Goal: Task Accomplishment & Management: Complete application form

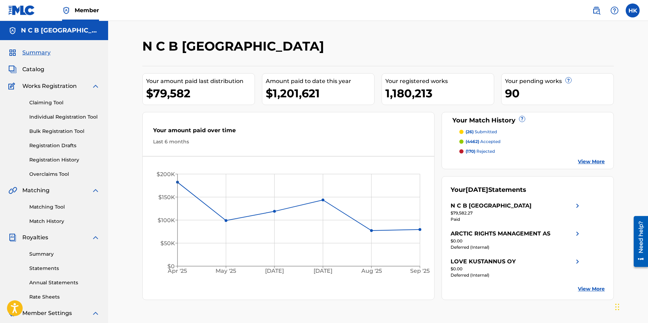
click at [34, 67] on span "Catalog" at bounding box center [33, 69] width 22 height 8
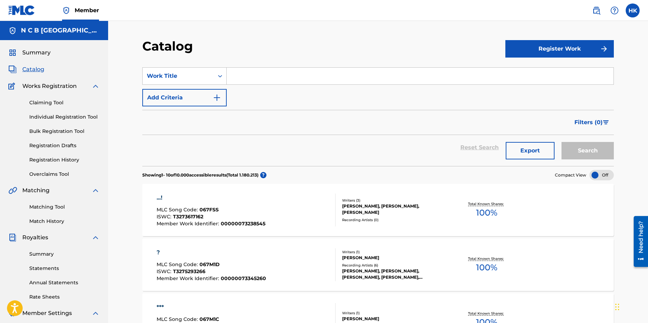
click at [258, 72] on input "Search Form" at bounding box center [420, 76] width 387 height 17
paste input "CURE FOR ME"
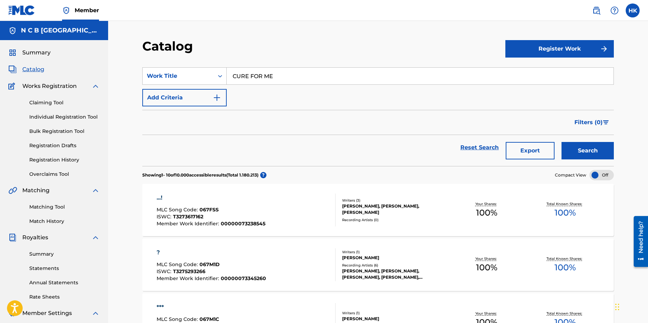
type input "CURE FOR ME"
click at [215, 93] on button "Add Criteria" at bounding box center [184, 97] width 84 height 17
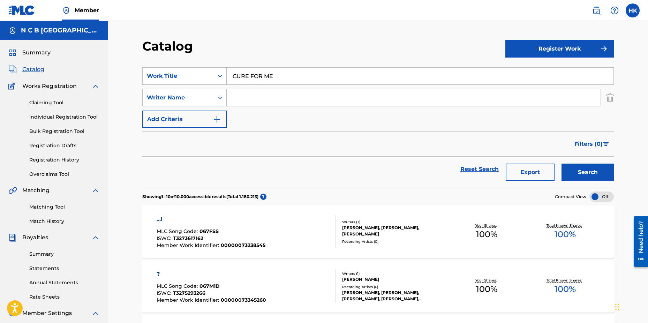
click at [241, 99] on input "Search Form" at bounding box center [414, 97] width 374 height 17
type input "skylstad"
click at [561, 164] on button "Search" at bounding box center [587, 172] width 52 height 17
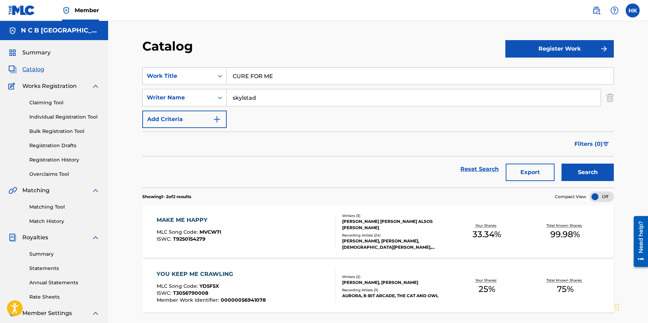
click at [580, 173] on button "Search" at bounding box center [587, 172] width 52 height 17
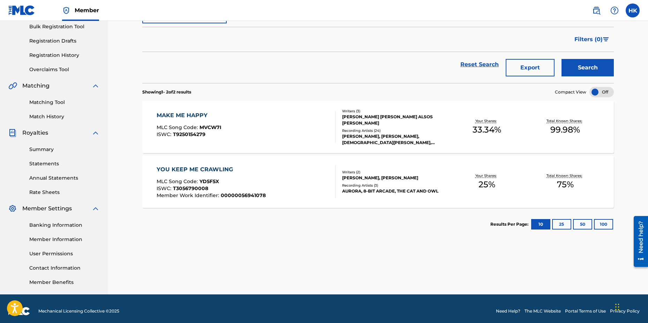
click at [51, 103] on link "Matching Tool" at bounding box center [64, 102] width 70 height 7
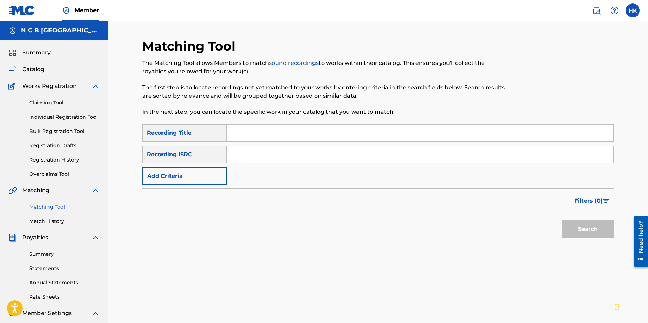
click at [56, 100] on link "Claiming Tool" at bounding box center [64, 102] width 70 height 7
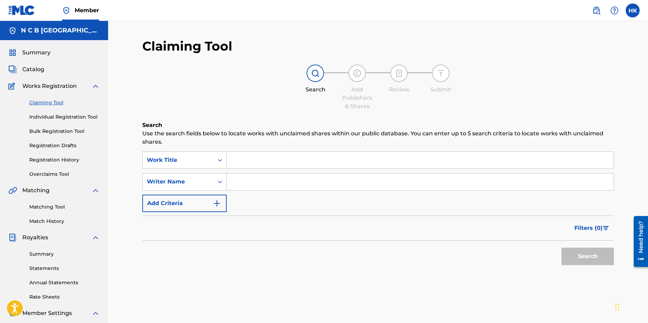
click at [244, 157] on input "Search Form" at bounding box center [420, 160] width 387 height 17
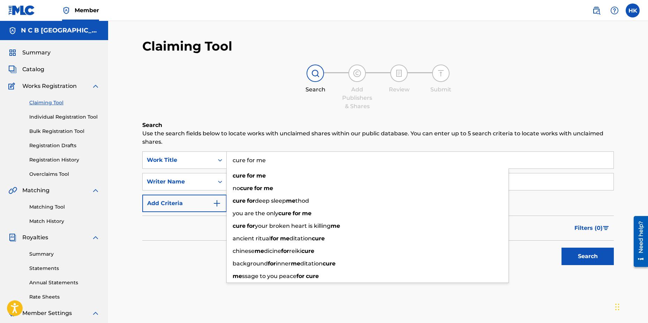
type input "cure for me"
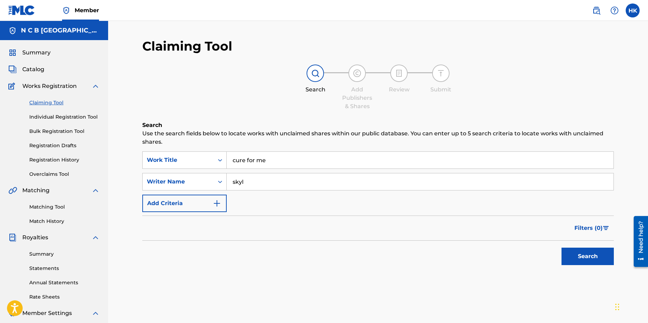
type input "SKYLSTAD"
click at [586, 259] on button "Search" at bounding box center [587, 256] width 52 height 17
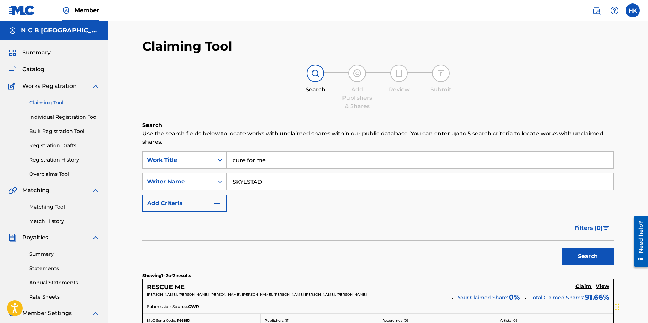
click at [594, 12] on img at bounding box center [596, 10] width 8 height 8
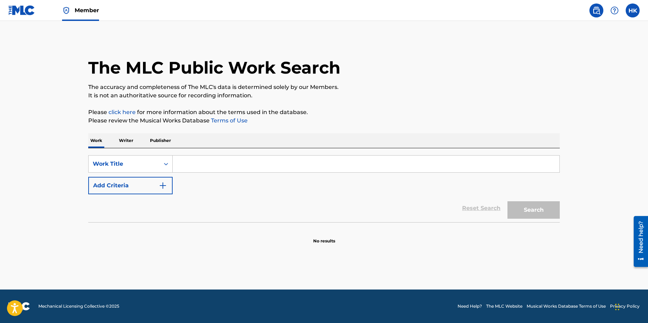
click at [176, 169] on input "Search Form" at bounding box center [366, 163] width 387 height 17
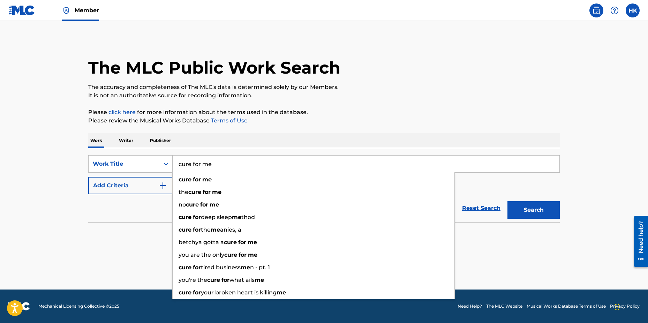
type input "cure for me"
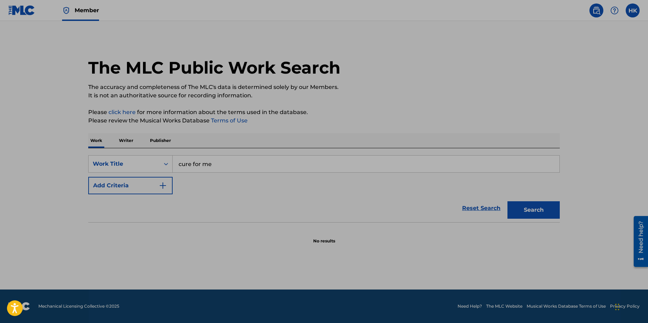
click at [154, 180] on button "Add Criteria" at bounding box center [130, 185] width 84 height 17
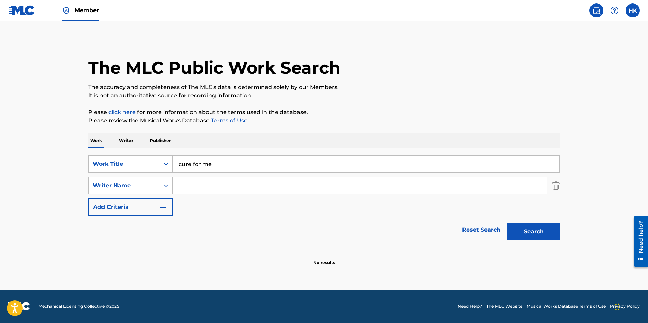
click at [187, 187] on input "Search Form" at bounding box center [360, 185] width 374 height 17
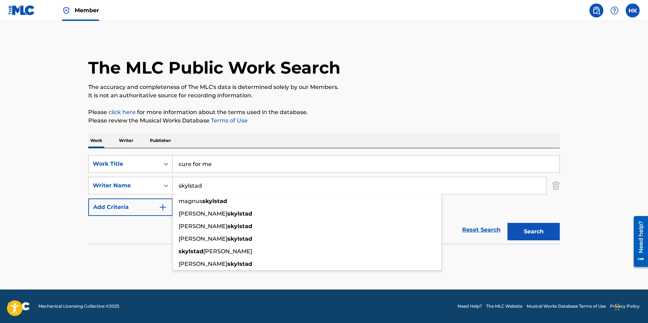
type input "skylstad"
click at [507, 223] on button "Search" at bounding box center [533, 231] width 52 height 17
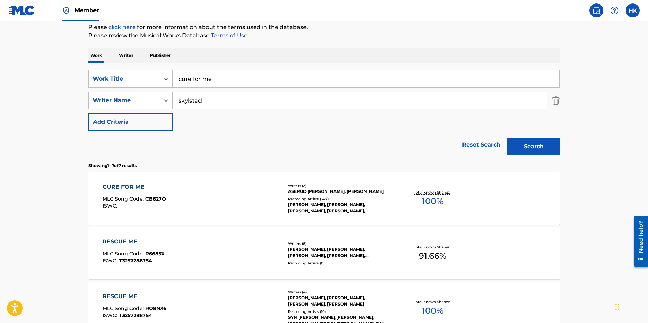
scroll to position [139, 0]
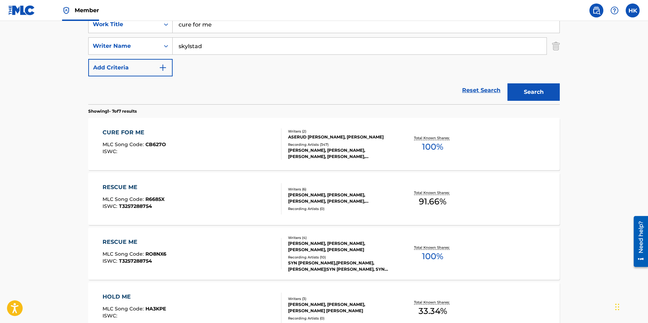
click at [342, 152] on div "[PERSON_NAME], [PERSON_NAME], [PERSON_NAME], [PERSON_NAME], [PERSON_NAME]" at bounding box center [340, 153] width 105 height 13
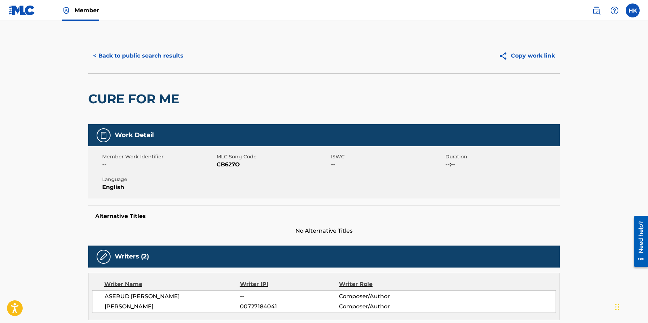
click at [117, 56] on button "< Back to public search results" at bounding box center [138, 55] width 100 height 17
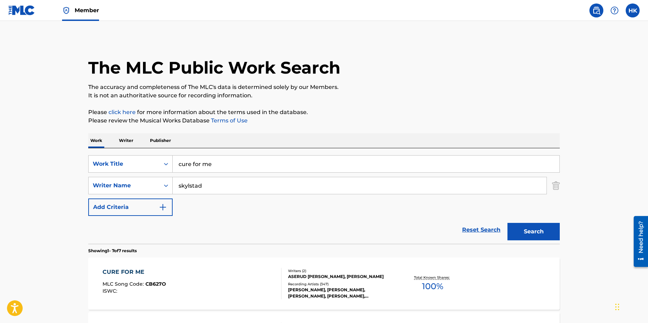
scroll to position [139, 0]
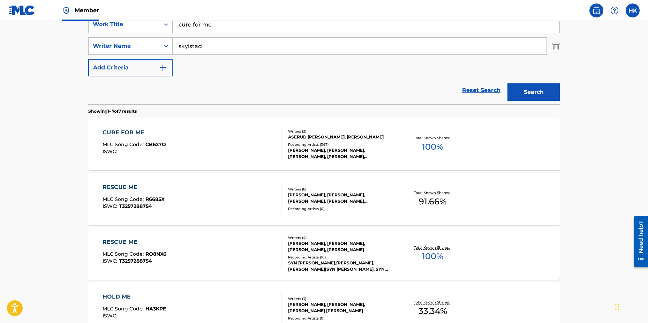
click at [26, 8] on img at bounding box center [21, 10] width 27 height 10
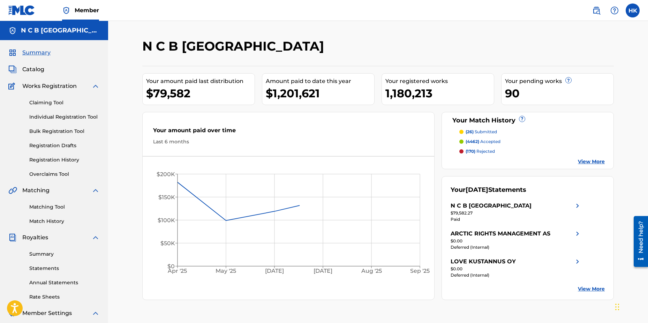
click at [27, 68] on span "Catalog" at bounding box center [33, 69] width 22 height 8
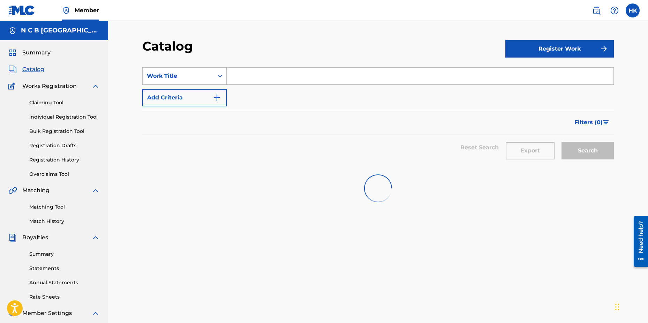
click at [252, 78] on input "Search Form" at bounding box center [420, 76] width 387 height 17
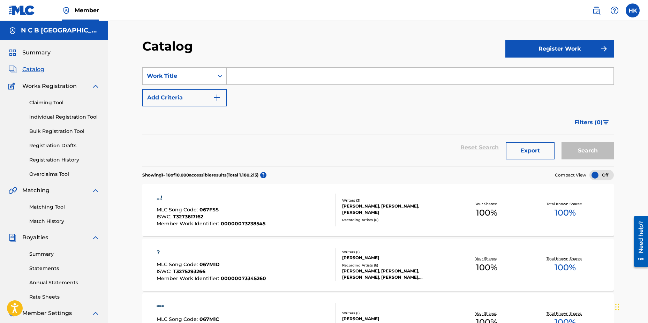
paste input "Emotional Fever"
type input "Emotional Fever"
click at [561, 142] on button "Search" at bounding box center [587, 150] width 52 height 17
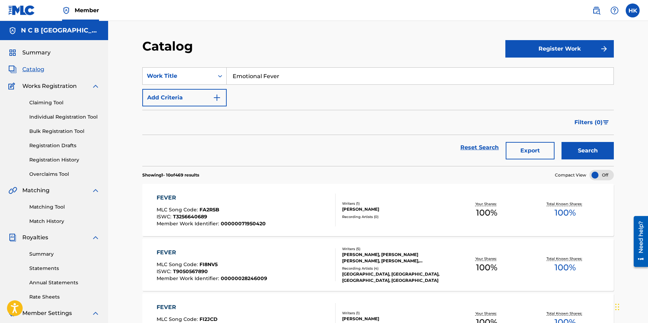
click at [219, 98] on img "Search Form" at bounding box center [217, 97] width 8 height 8
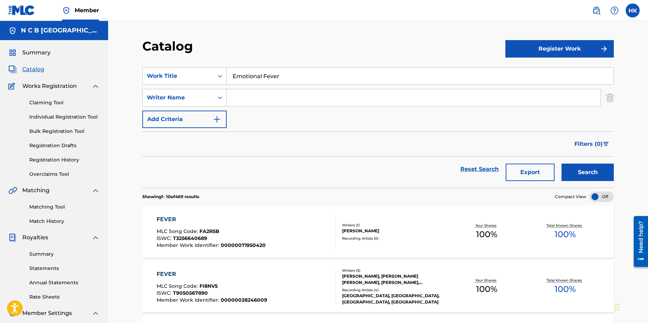
click at [243, 97] on input "Search Form" at bounding box center [414, 97] width 374 height 17
click at [561, 164] on button "Search" at bounding box center [587, 172] width 52 height 17
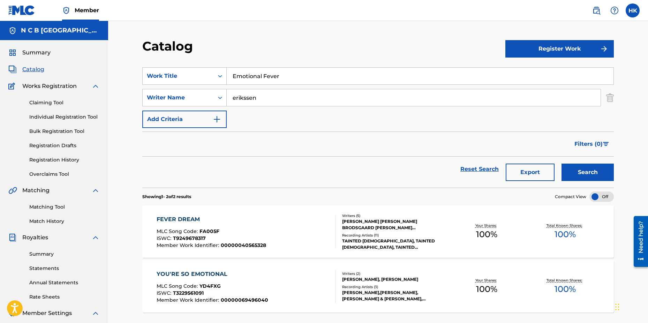
click at [561, 164] on button "Search" at bounding box center [587, 172] width 52 height 17
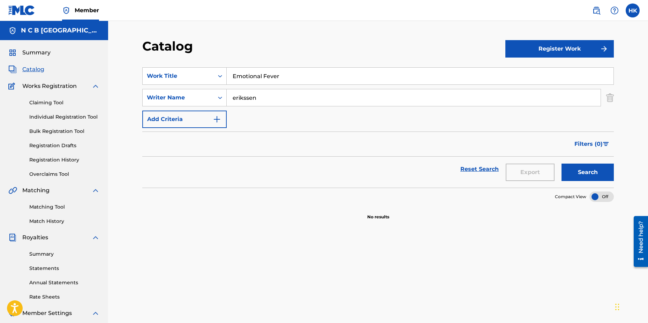
click at [243, 97] on input "erikssen" at bounding box center [414, 97] width 374 height 17
type input "n"
click at [561, 164] on button "Search" at bounding box center [587, 172] width 52 height 17
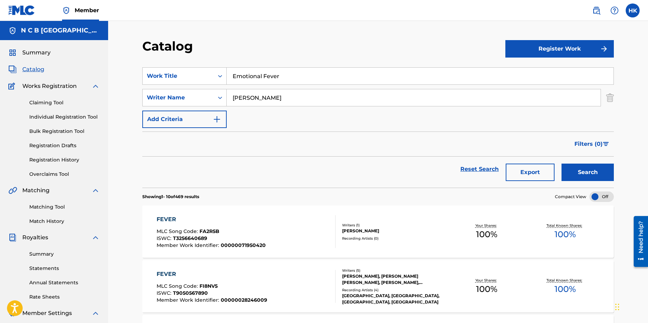
click at [561, 164] on button "Search" at bounding box center [587, 172] width 52 height 17
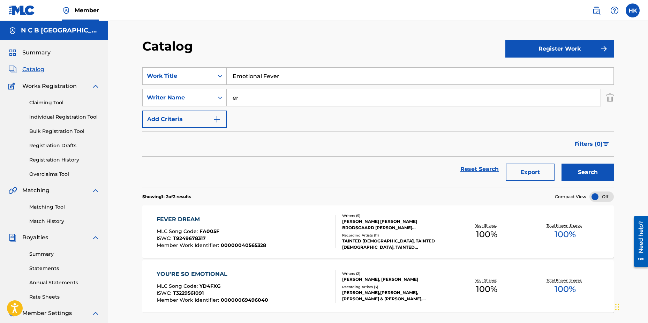
type input "e"
type input "n"
click at [561, 164] on button "Search" at bounding box center [587, 172] width 52 height 17
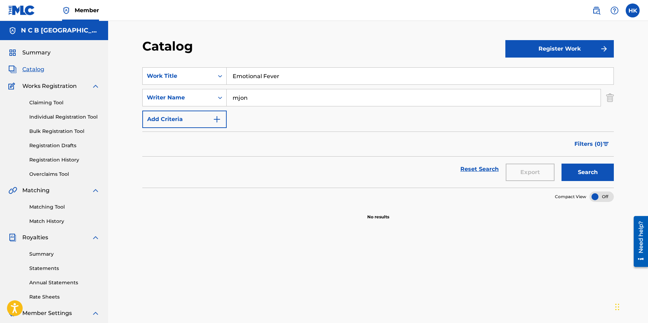
click at [561, 164] on button "Search" at bounding box center [587, 172] width 52 height 17
type input "m"
type input "[PERSON_NAME]"
click at [561, 164] on button "Search" at bounding box center [587, 172] width 52 height 17
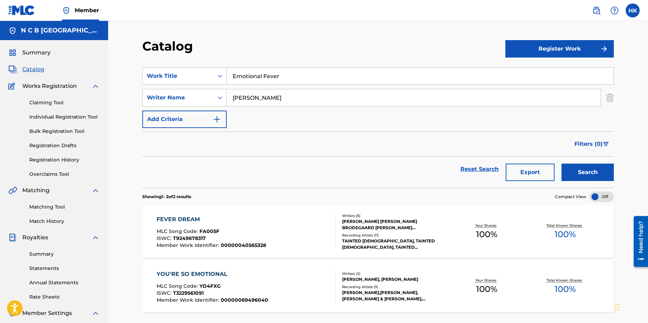
click at [53, 102] on link "Claiming Tool" at bounding box center [64, 102] width 70 height 7
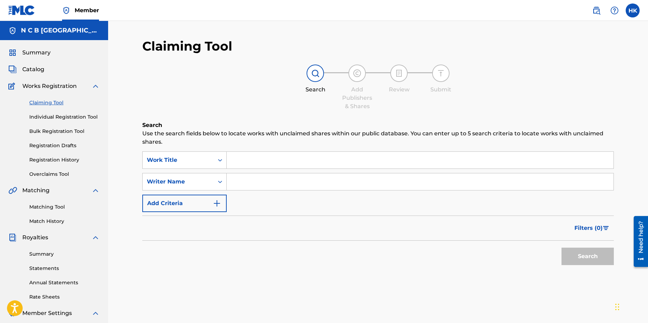
click at [235, 155] on input "Search Form" at bounding box center [420, 160] width 387 height 17
paste input "Emotional Fever"
type input "Emotional Fever"
click at [231, 179] on input "Search Form" at bounding box center [420, 181] width 387 height 17
type input "[PERSON_NAME]"
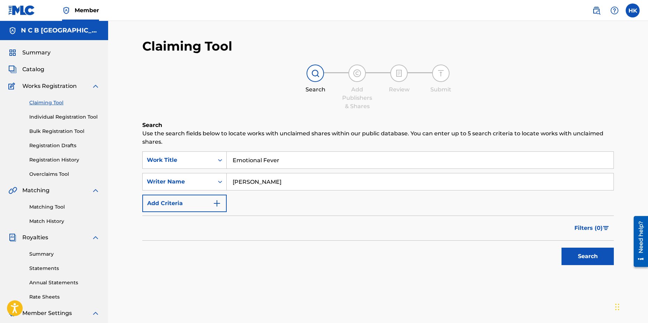
click at [561, 248] on button "Search" at bounding box center [587, 256] width 52 height 17
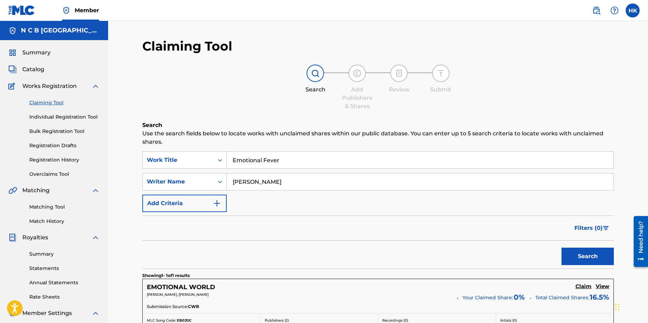
click at [36, 69] on span "Catalog" at bounding box center [33, 69] width 22 height 8
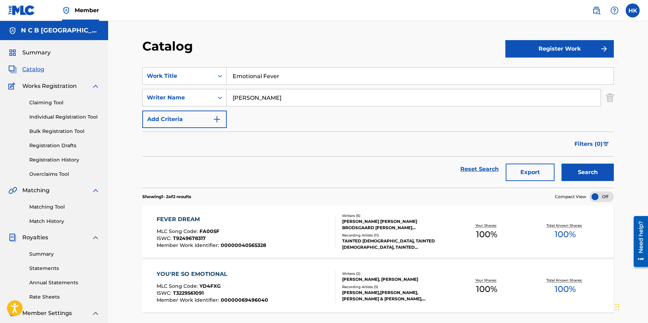
click at [291, 78] on input "Emotional Fever" at bounding box center [420, 76] width 387 height 17
type input "E"
click at [595, 10] on img at bounding box center [596, 10] width 8 height 8
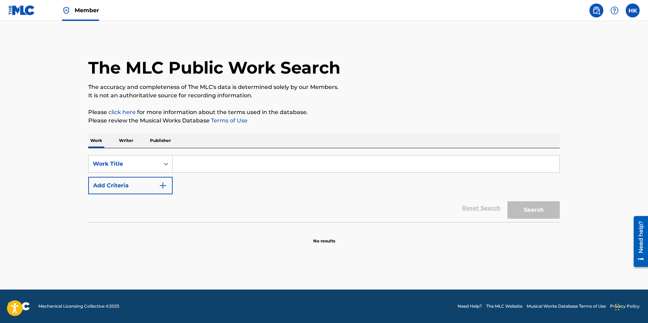
click at [182, 164] on input "Search Form" at bounding box center [366, 163] width 387 height 17
paste input "Emotional Fever"
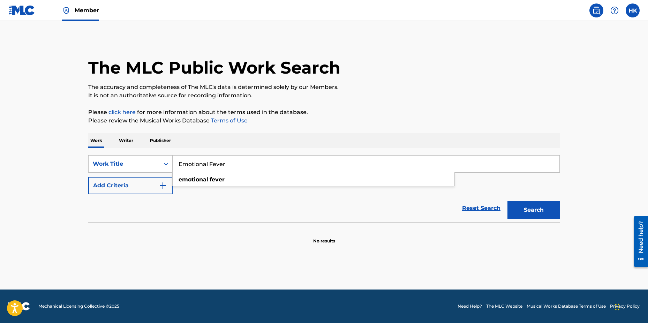
type input "Emotional Fever"
click at [159, 183] on img "Search Form" at bounding box center [163, 185] width 8 height 8
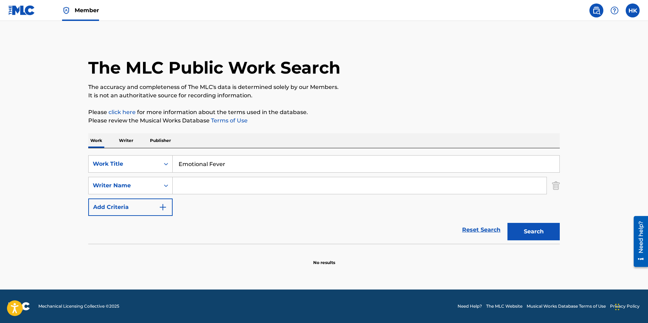
click at [198, 178] on input "Search Form" at bounding box center [360, 185] width 374 height 17
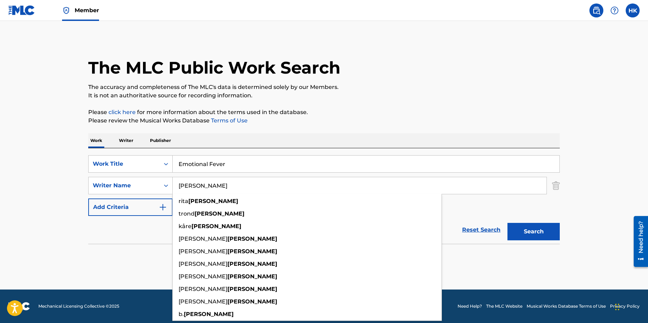
type input "[PERSON_NAME]"
click at [507, 223] on button "Search" at bounding box center [533, 231] width 52 height 17
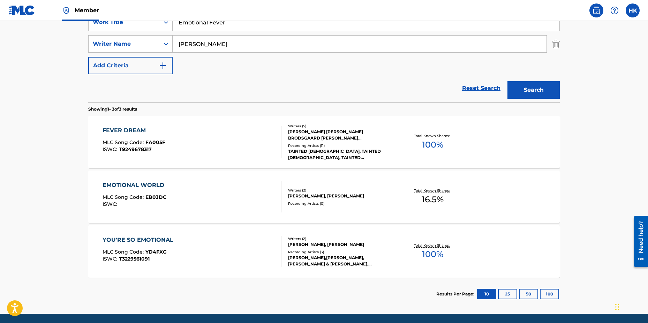
scroll to position [131, 0]
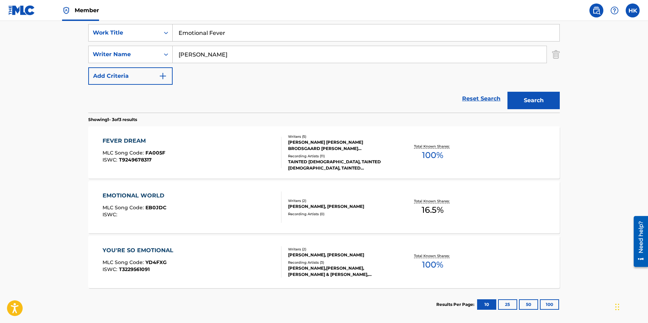
click at [129, 137] on div "FEVER DREAM" at bounding box center [133, 141] width 63 height 8
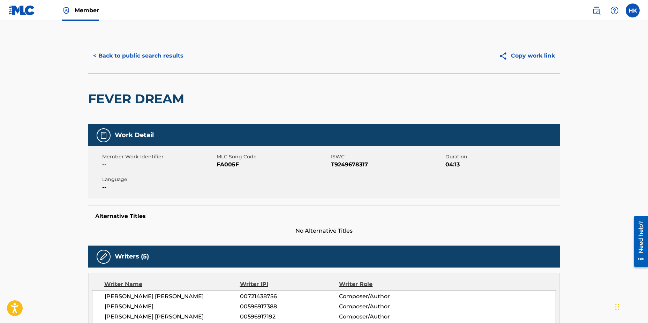
drag, startPoint x: 39, startPoint y: 7, endPoint x: 26, endPoint y: 7, distance: 13.3
click at [30, 7] on div "Member" at bounding box center [53, 10] width 91 height 21
click at [26, 7] on img at bounding box center [21, 10] width 27 height 10
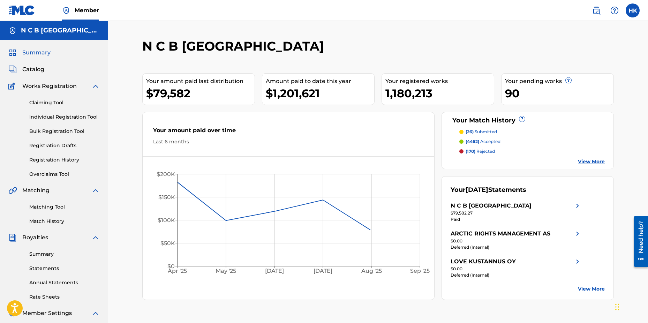
click at [53, 102] on link "Claiming Tool" at bounding box center [64, 102] width 70 height 7
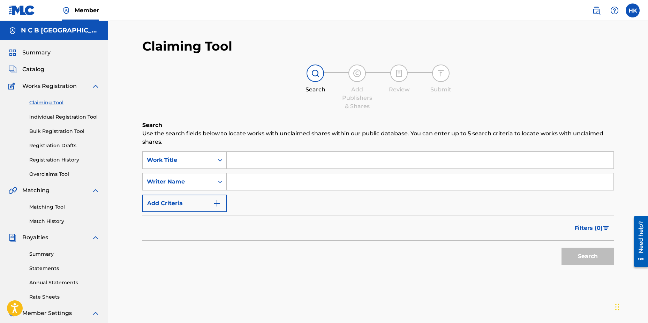
click at [240, 159] on input "Search Form" at bounding box center [420, 160] width 387 height 17
paste input "Emotional Fever"
type input "Emotional Fever"
type input "[PERSON_NAME]"
click at [561, 248] on button "Search" at bounding box center [587, 256] width 52 height 17
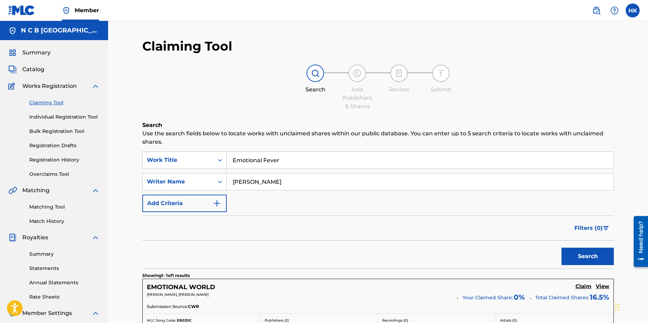
drag, startPoint x: 36, startPoint y: 69, endPoint x: 59, endPoint y: 71, distance: 23.4
click at [36, 69] on span "Catalog" at bounding box center [33, 69] width 22 height 8
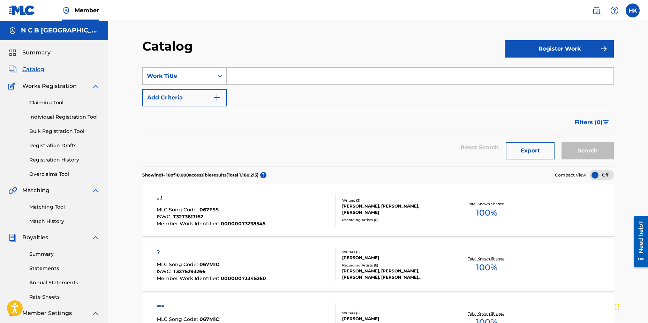
click at [235, 81] on input "Search Form" at bounding box center [420, 76] width 387 height 17
paste input "53309086"
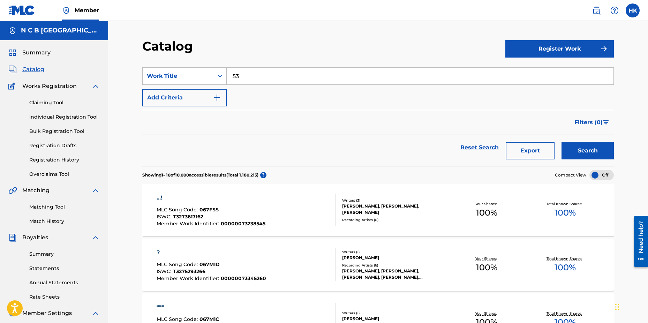
type input "5"
type input "emotional fever"
click at [561, 142] on button "Search" at bounding box center [587, 150] width 52 height 17
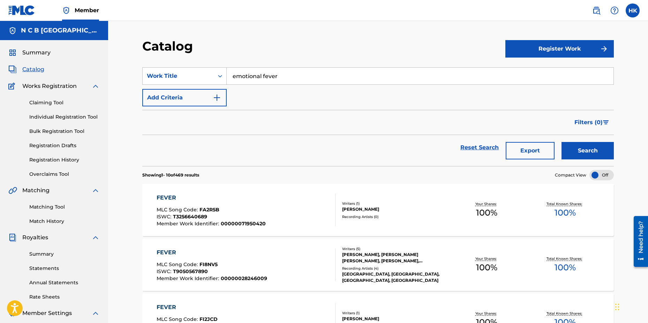
click at [51, 101] on link "Claiming Tool" at bounding box center [64, 102] width 70 height 7
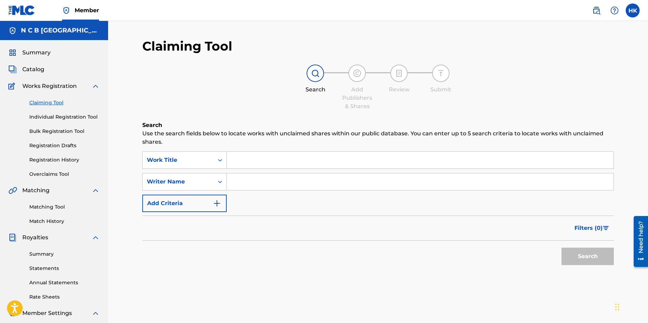
click at [246, 160] on input "Search Form" at bounding box center [420, 160] width 387 height 17
paste input "EMOTIONAL FEVER"
click at [561, 248] on button "Search" at bounding box center [587, 256] width 52 height 17
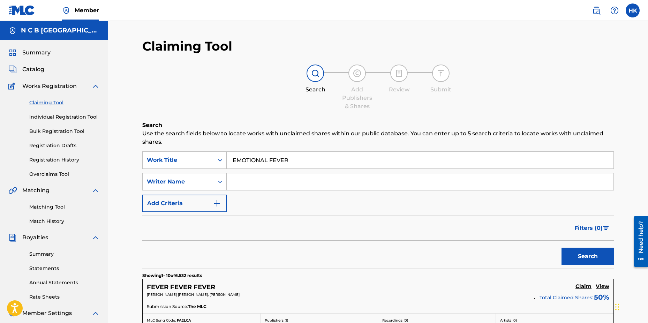
type input "EMOTIONAL FEVER"
click at [561, 248] on button "Search" at bounding box center [587, 256] width 52 height 17
click at [32, 69] on span "Catalog" at bounding box center [33, 69] width 22 height 8
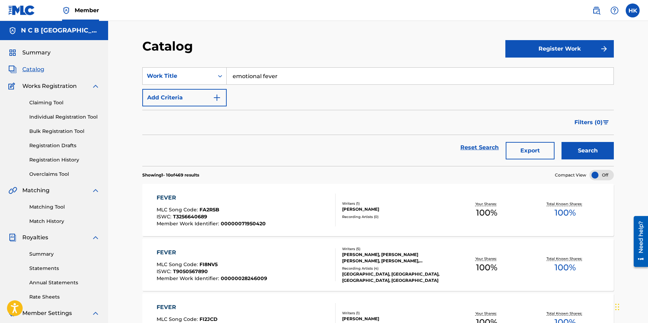
click at [562, 50] on button "Register Work" at bounding box center [559, 48] width 108 height 17
click at [544, 71] on link "Individual" at bounding box center [559, 71] width 108 height 17
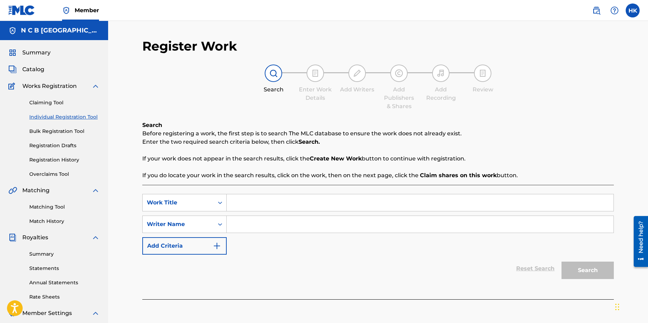
click at [308, 205] on input "Search Form" at bounding box center [420, 202] width 387 height 17
paste input "EMOTIONAL FEVER"
type input "EMOTIONAL FEVER"
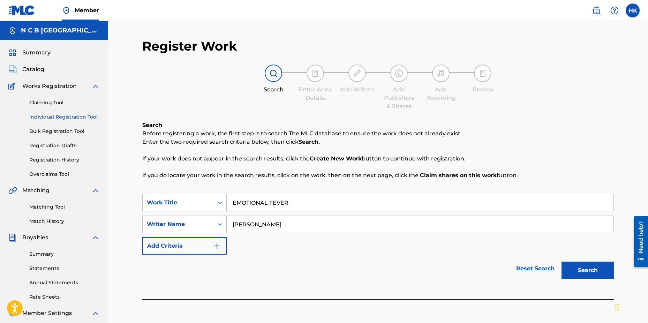
type input "[PERSON_NAME]"
click at [561, 261] on button "Search" at bounding box center [587, 269] width 52 height 17
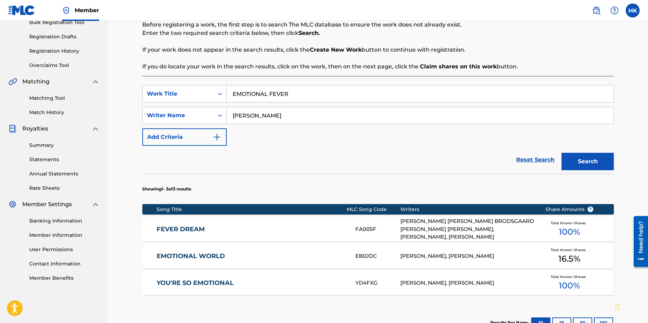
scroll to position [174, 0]
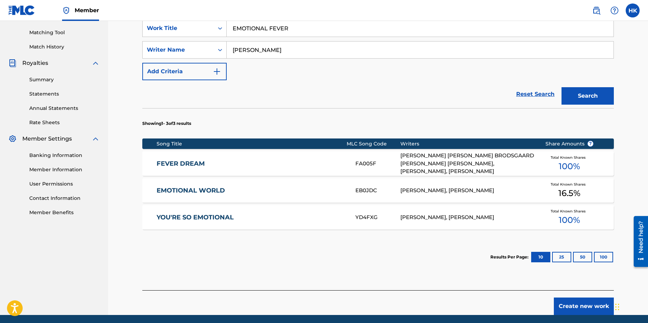
click at [586, 305] on button "Create new work" at bounding box center [584, 305] width 60 height 17
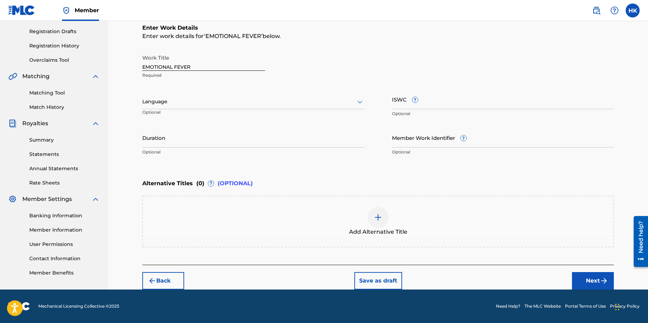
click at [431, 145] on input "Member Work Identifier ?" at bounding box center [503, 138] width 222 height 20
paste input "48889332"
type input "48889332"
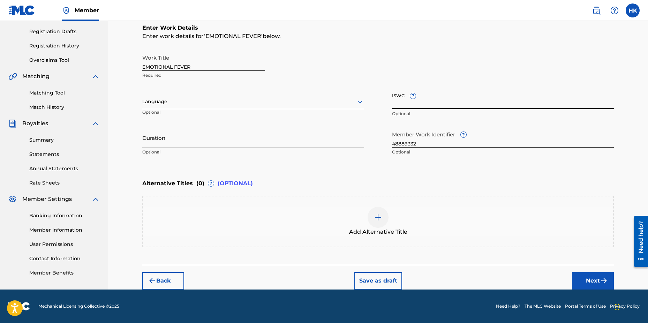
click at [412, 106] on input "ISWC ?" at bounding box center [503, 99] width 222 height 20
paste input "T-302.681.936-9"
type input "T-302.681.936-9"
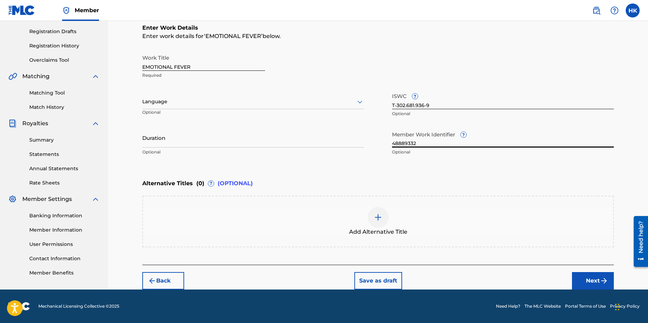
drag, startPoint x: 416, startPoint y: 143, endPoint x: 368, endPoint y: 133, distance: 48.4
click at [368, 139] on div "Work Title EMOTIONAL FEVER Required Language Optional ISWC ? T-302.681.936-9 Op…" at bounding box center [377, 105] width 471 height 108
paste input "53309086"
type input "53309086"
click at [160, 144] on input "Duration" at bounding box center [253, 138] width 222 height 20
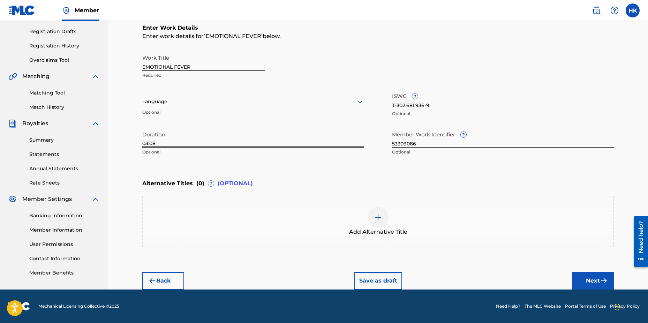
type input "03:08"
click at [585, 281] on button "Next" at bounding box center [593, 280] width 42 height 17
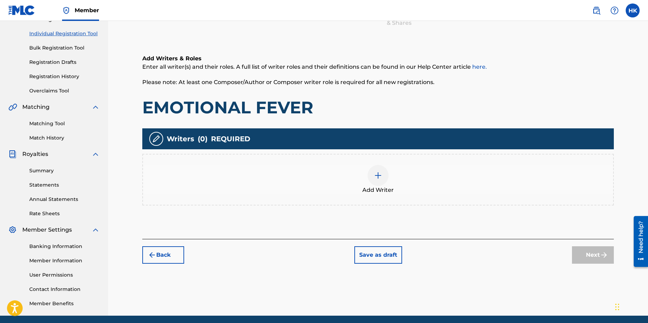
scroll to position [31, 0]
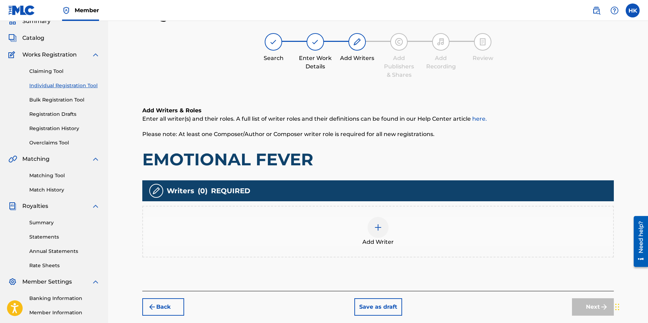
click at [376, 226] on img at bounding box center [378, 227] width 8 height 8
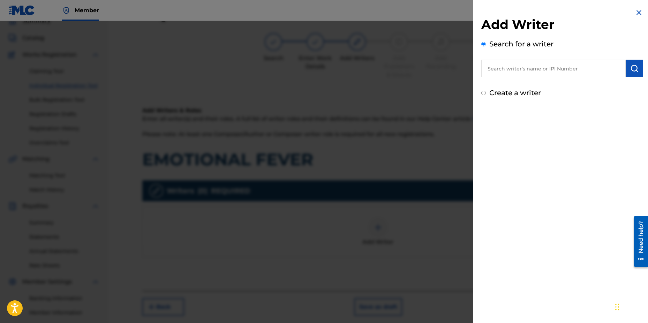
click at [549, 67] on input "text" at bounding box center [553, 68] width 144 height 17
type input "[PERSON_NAME]"
click at [630, 69] on img "submit" at bounding box center [634, 68] width 8 height 8
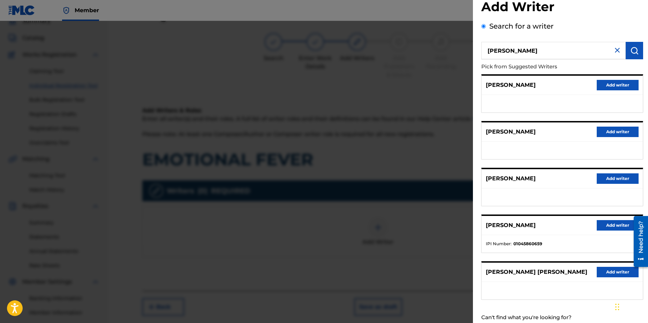
scroll to position [0, 0]
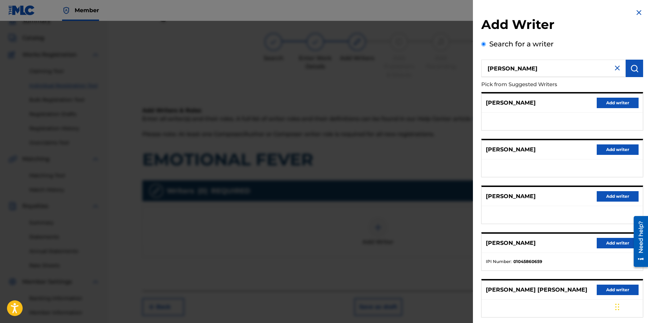
click at [602, 197] on button "Add writer" at bounding box center [617, 196] width 42 height 10
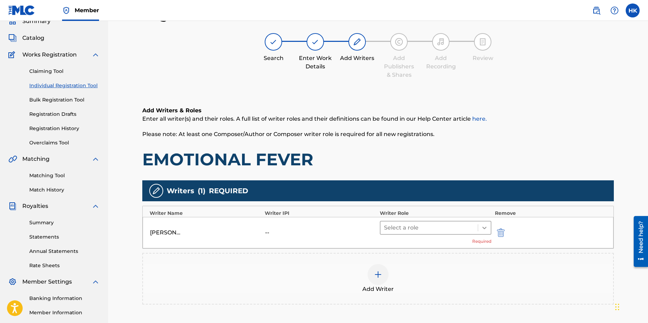
click at [483, 229] on icon at bounding box center [484, 227] width 7 height 7
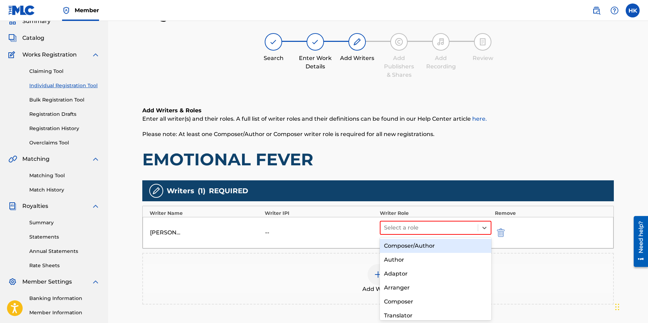
click at [437, 248] on div "Composer/Author" at bounding box center [436, 246] width 112 height 14
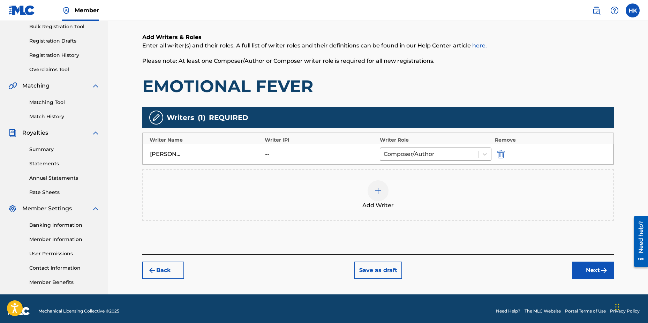
scroll to position [109, 0]
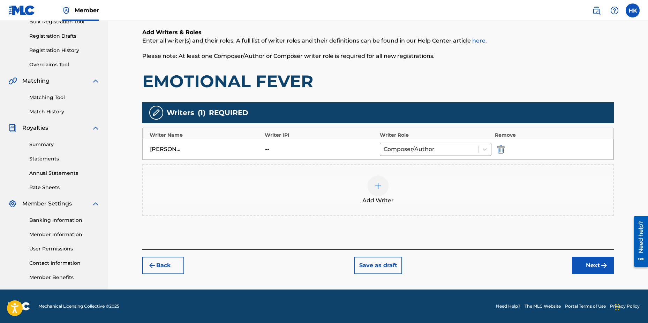
click at [377, 188] on img at bounding box center [378, 186] width 8 height 8
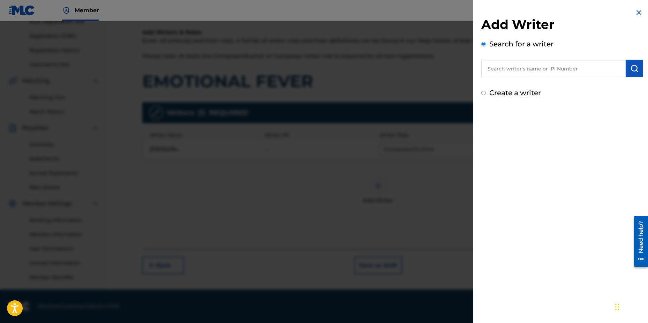
click at [503, 66] on input "text" at bounding box center [553, 68] width 144 height 17
paste input "[PERSON_NAME]"
click at [532, 69] on input "[PERSON_NAME]" at bounding box center [553, 68] width 144 height 17
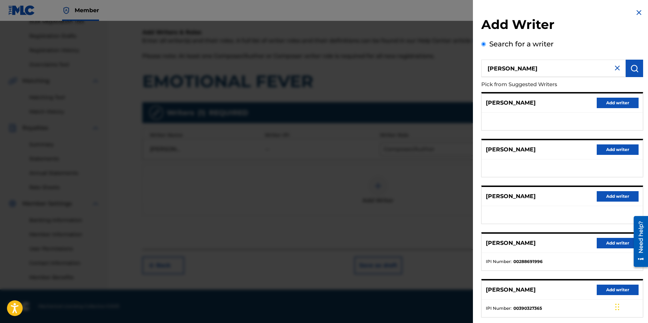
click at [487, 68] on input "[PERSON_NAME]" at bounding box center [553, 68] width 144 height 17
paste input ", [PERSON_NAME] [PERSON_NAME]"
type input "[PERSON_NAME] [PERSON_NAME]"
click at [634, 66] on img "submit" at bounding box center [634, 68] width 8 height 8
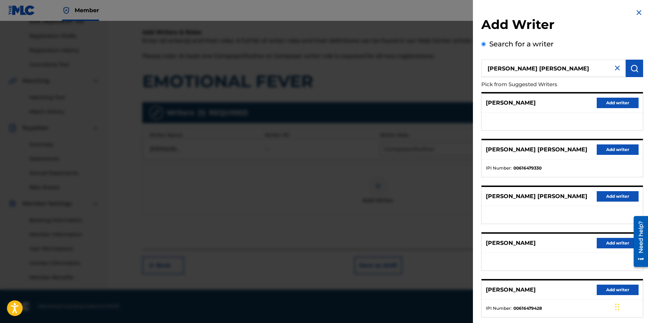
click at [613, 148] on button "Add writer" at bounding box center [617, 149] width 42 height 10
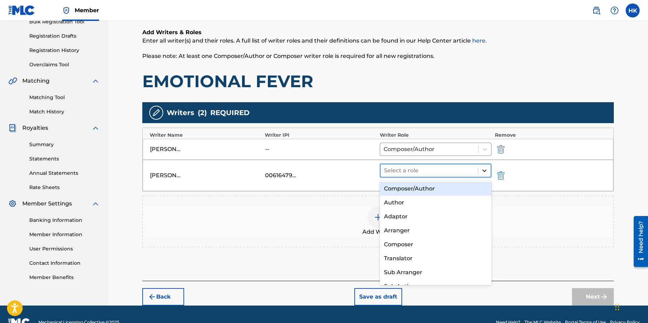
click at [483, 170] on icon at bounding box center [484, 170] width 4 height 2
click at [423, 189] on div "Composer/Author" at bounding box center [436, 189] width 112 height 14
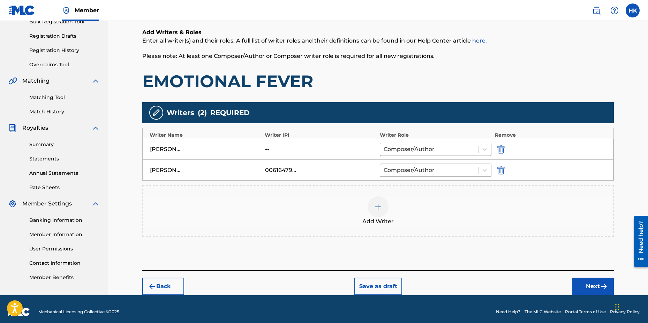
click at [375, 203] on img at bounding box center [378, 207] width 8 height 8
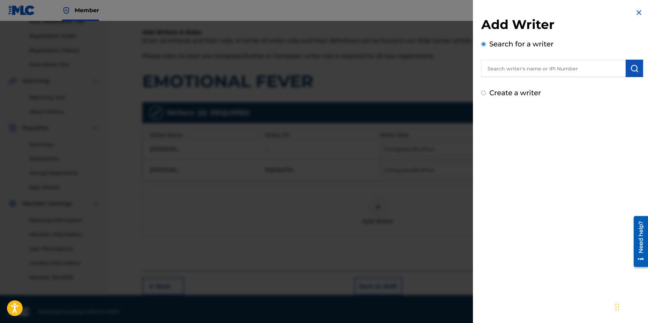
click at [502, 71] on input "text" at bounding box center [553, 68] width 144 height 17
click at [494, 64] on input "text" at bounding box center [553, 68] width 144 height 17
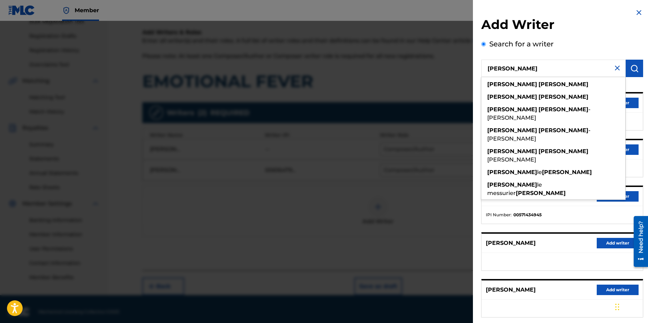
click at [548, 215] on li "IPI Number : 00571434945" at bounding box center [562, 215] width 153 height 6
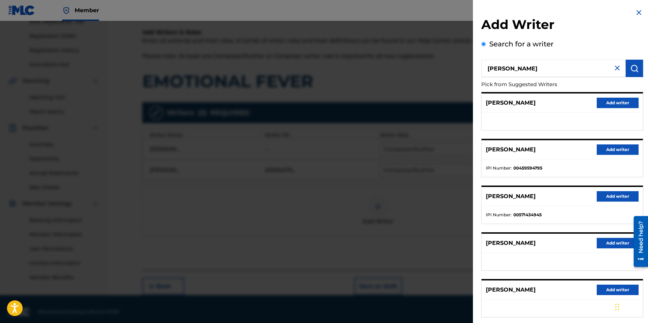
click at [503, 68] on input "[PERSON_NAME]" at bounding box center [553, 68] width 144 height 17
type input "[PERSON_NAME] le messure [PERSON_NAME]"
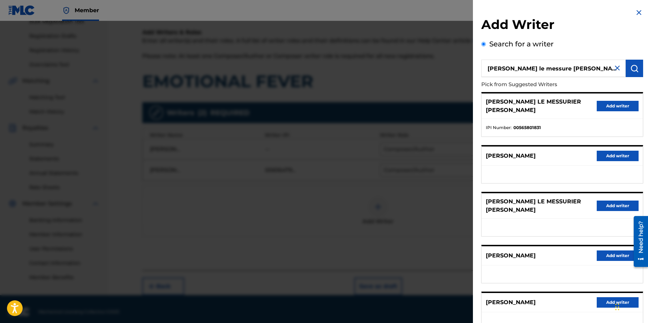
click at [616, 102] on button "Add writer" at bounding box center [617, 106] width 42 height 10
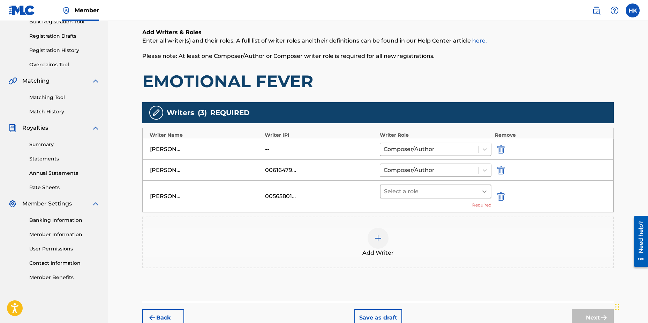
click at [482, 191] on icon at bounding box center [484, 191] width 7 height 7
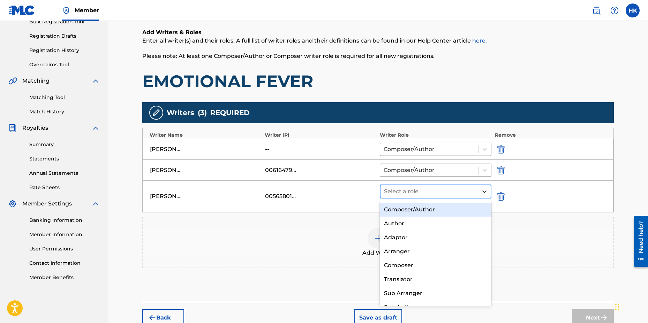
click at [482, 191] on icon at bounding box center [484, 191] width 7 height 7
click at [452, 212] on div "Composer/Author" at bounding box center [436, 210] width 112 height 14
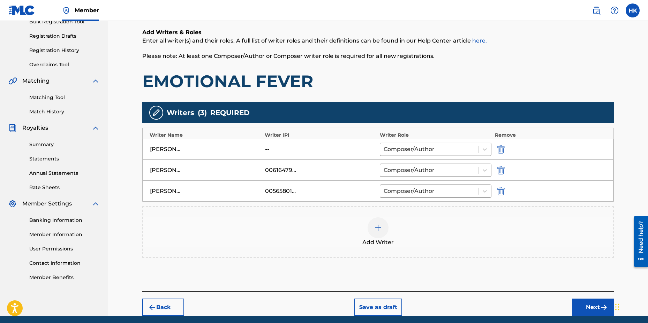
click at [590, 306] on button "Next" at bounding box center [593, 306] width 42 height 17
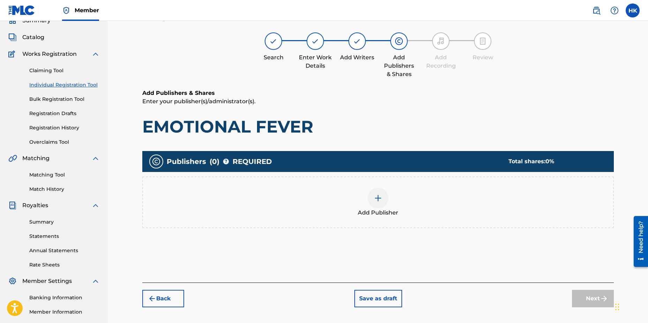
scroll to position [31, 0]
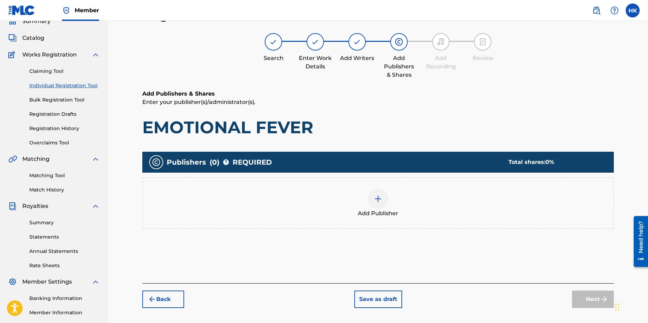
click at [377, 199] on img at bounding box center [378, 199] width 8 height 8
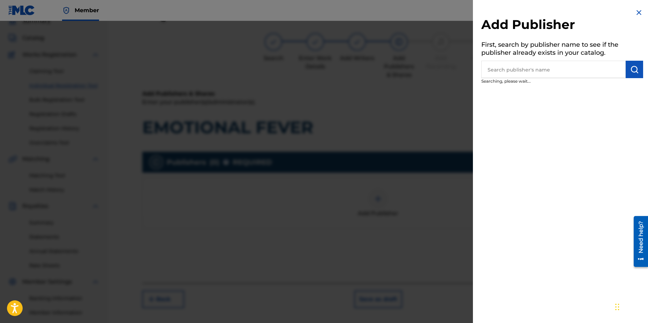
click at [507, 77] on input "text" at bounding box center [553, 69] width 144 height 17
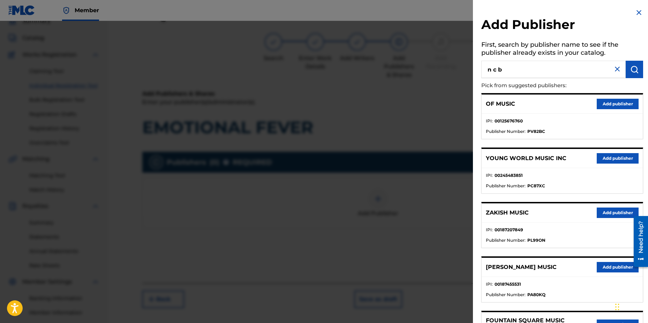
type input "n c b"
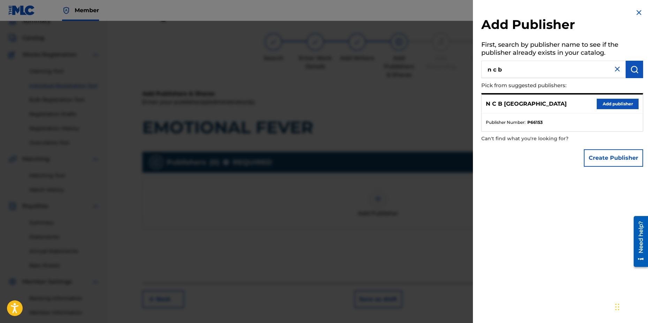
click at [608, 104] on button "Add publisher" at bounding box center [617, 104] width 42 height 10
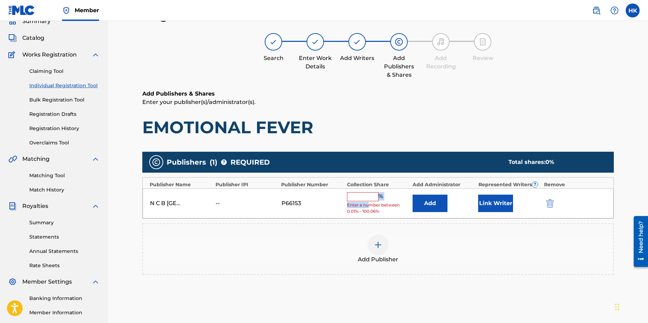
click at [370, 201] on div "% Enter a number between 0.01% - 100.06%" at bounding box center [378, 203] width 62 height 23
drag, startPoint x: 370, startPoint y: 201, endPoint x: 367, endPoint y: 198, distance: 4.0
click at [367, 198] on input "text" at bounding box center [362, 196] width 31 height 9
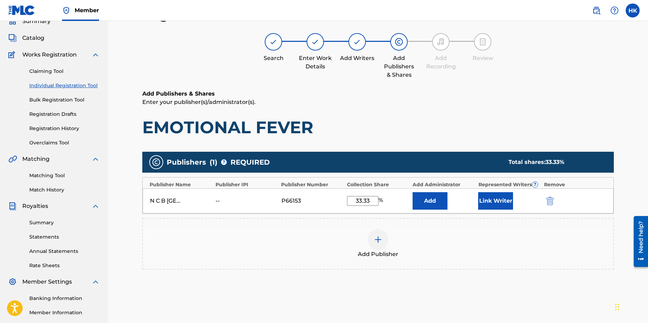
type input "33.33"
click at [508, 202] on button "Link Writer" at bounding box center [495, 200] width 35 height 17
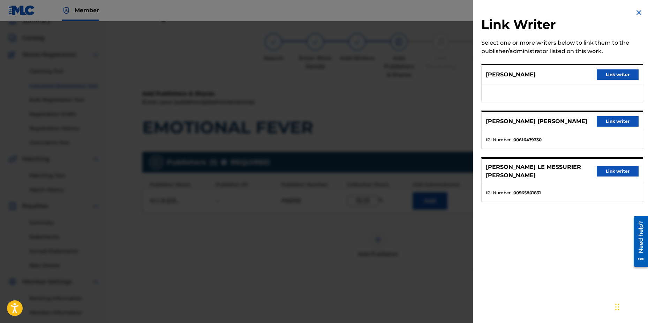
click at [618, 77] on button "Link writer" at bounding box center [617, 74] width 42 height 10
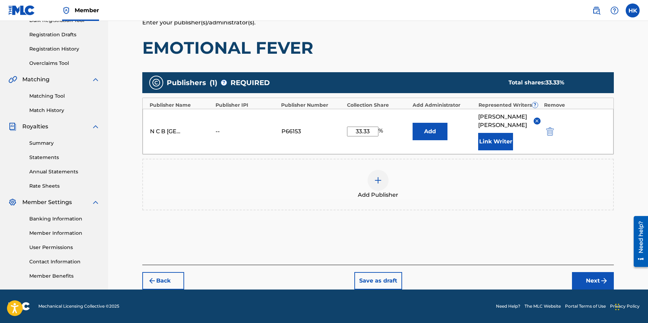
click at [588, 278] on button "Next" at bounding box center [593, 280] width 42 height 17
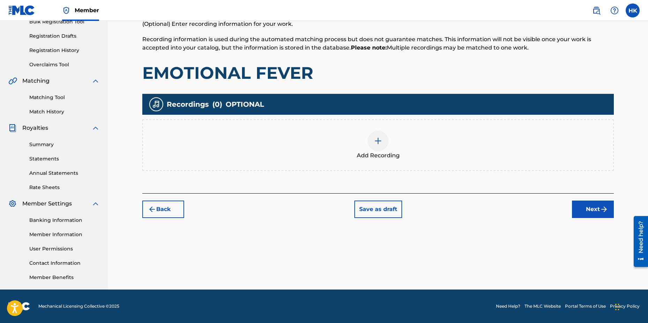
click at [591, 205] on button "Next" at bounding box center [593, 208] width 42 height 17
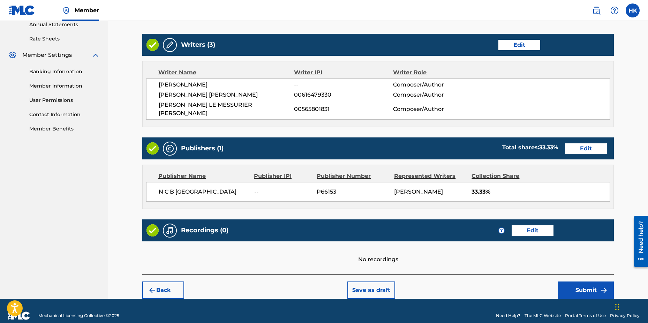
scroll to position [267, 0]
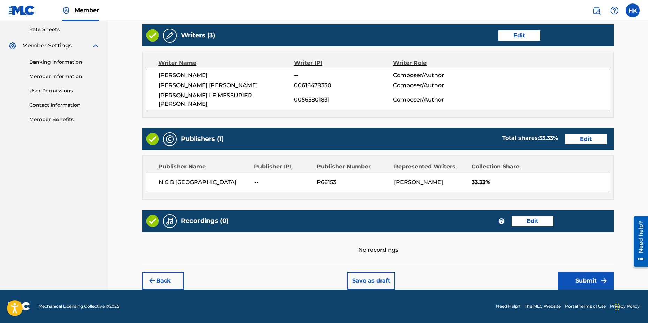
click at [589, 278] on button "Submit" at bounding box center [586, 280] width 56 height 17
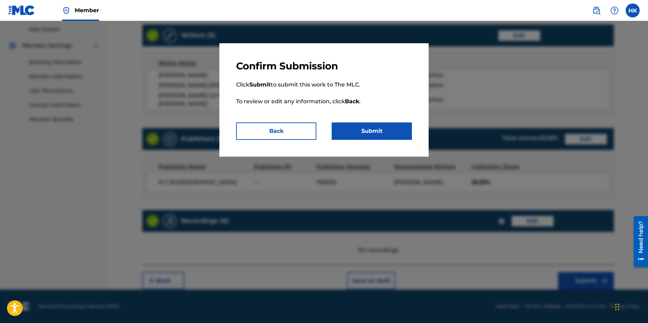
click at [345, 127] on button "Submit" at bounding box center [372, 130] width 80 height 17
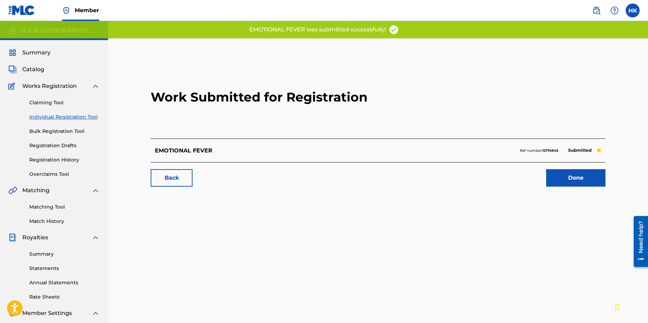
click at [561, 172] on link "Done" at bounding box center [575, 177] width 59 height 17
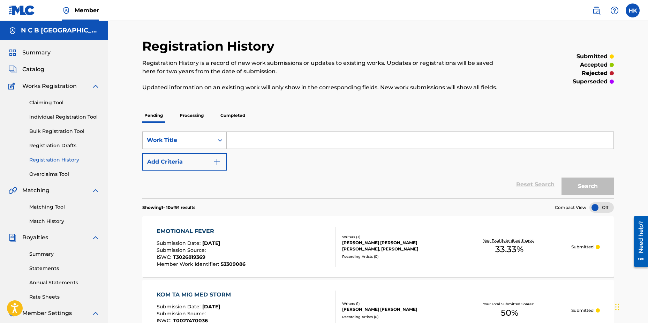
click at [40, 70] on span "Catalog" at bounding box center [33, 69] width 22 height 8
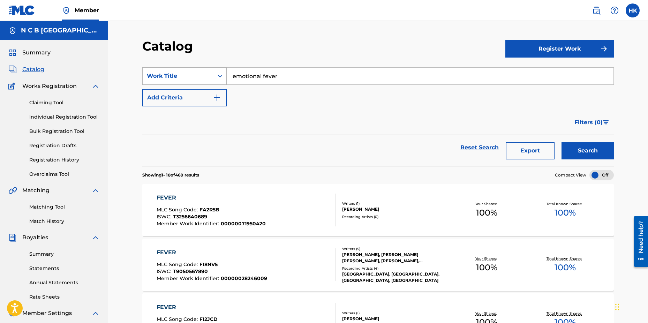
drag, startPoint x: 282, startPoint y: 74, endPoint x: 205, endPoint y: 73, distance: 77.1
click at [208, 73] on div "SearchWithCriteriacbac89ff-809e-4b57-90d1-07dfc88e1fb6 Work Title emotional fev…" at bounding box center [377, 75] width 471 height 17
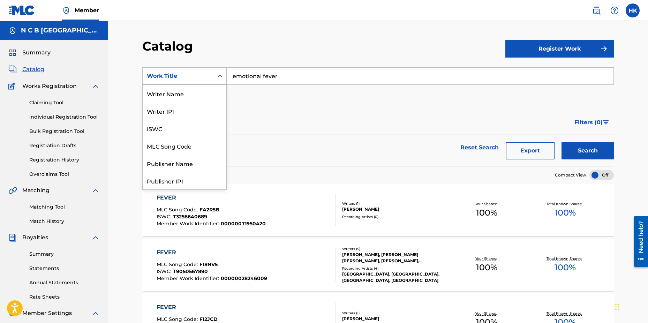
click at [221, 75] on icon "Search Form" at bounding box center [219, 76] width 7 height 7
drag, startPoint x: 184, startPoint y: 145, endPoint x: 190, endPoint y: 140, distance: 7.9
click at [185, 144] on div "MLC Song Code" at bounding box center [185, 145] width 84 height 17
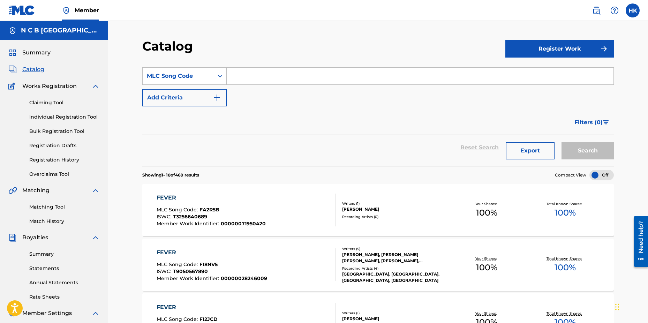
click at [276, 77] on input "Search Form" at bounding box center [420, 76] width 387 height 17
paste input "TB8PZA"
type input "TB8PZA"
click at [561, 142] on button "Search" at bounding box center [587, 150] width 52 height 17
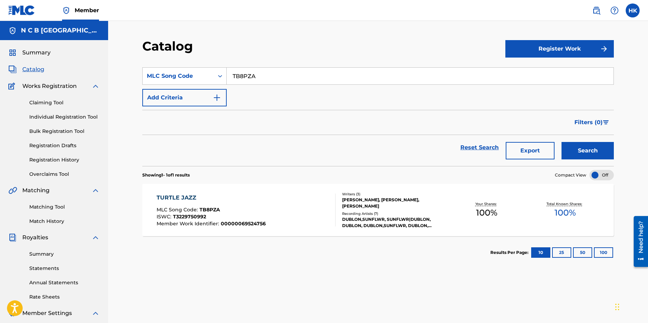
click at [250, 214] on div "ISWC : T3229750992" at bounding box center [211, 217] width 109 height 7
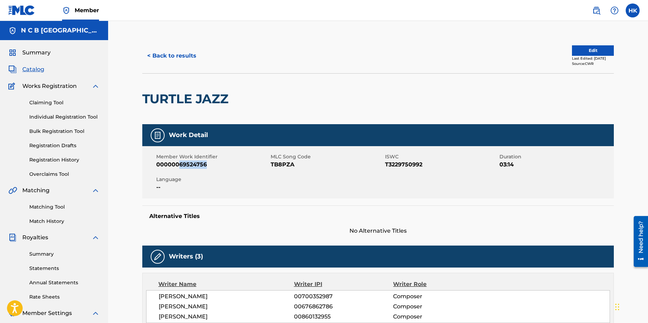
drag, startPoint x: 179, startPoint y: 164, endPoint x: 211, endPoint y: 164, distance: 31.7
click at [211, 164] on span "00000069524756" at bounding box center [212, 164] width 113 height 8
copy span "69524756"
click at [590, 49] on button "Edit" at bounding box center [593, 50] width 42 height 10
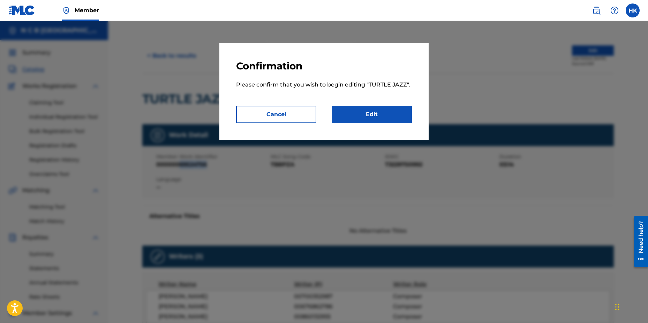
click at [371, 115] on link "Edit" at bounding box center [372, 114] width 80 height 17
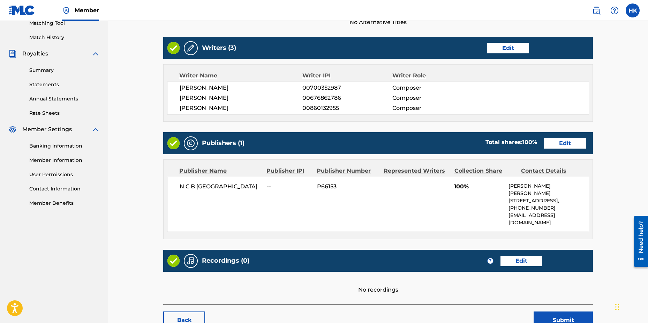
scroll to position [209, 0]
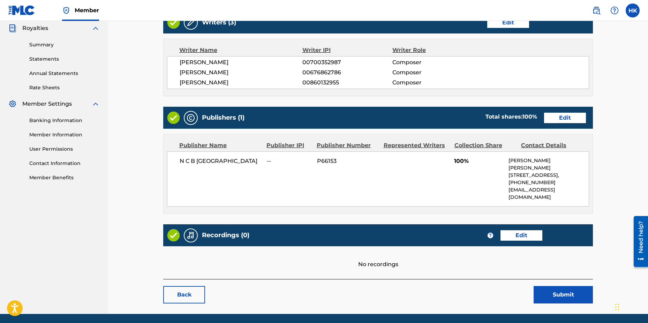
click at [561, 119] on link "Edit" at bounding box center [565, 118] width 42 height 10
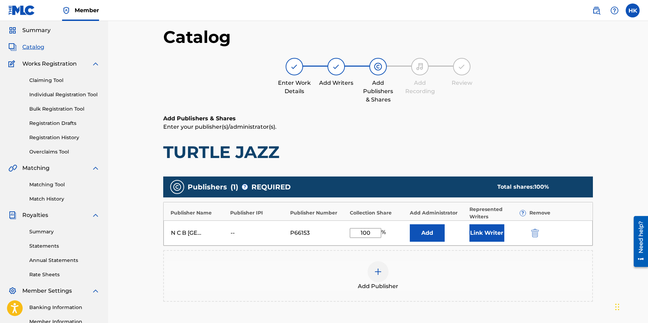
scroll to position [35, 0]
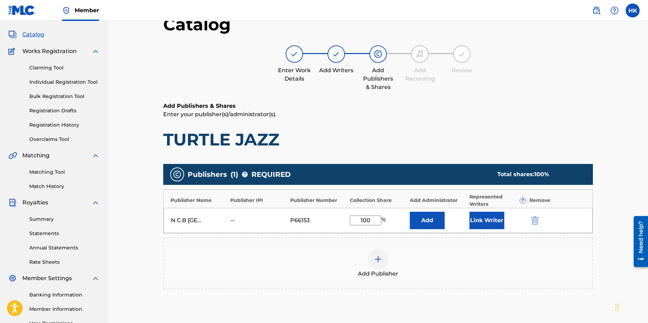
drag, startPoint x: 371, startPoint y: 221, endPoint x: 372, endPoint y: 216, distance: 4.7
click at [371, 221] on input "100" at bounding box center [365, 220] width 31 height 10
type input "10"
click at [488, 217] on button "Link Writer" at bounding box center [486, 220] width 35 height 17
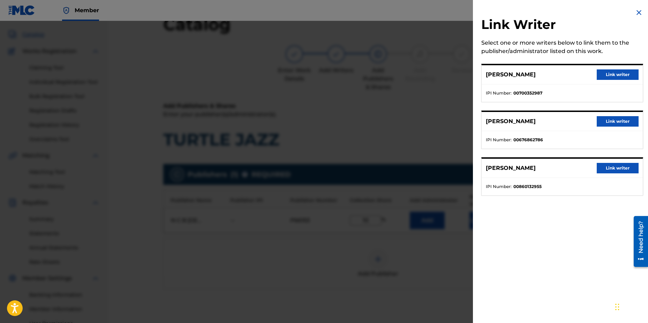
click at [615, 71] on button "Link writer" at bounding box center [617, 74] width 42 height 10
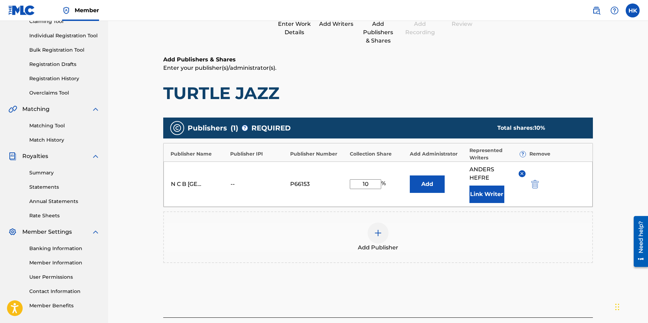
scroll to position [144, 0]
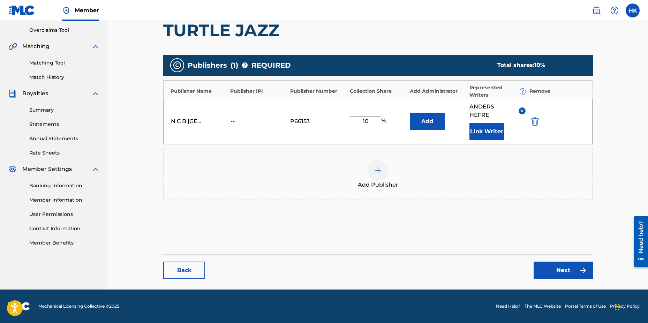
click at [556, 270] on link "Next" at bounding box center [562, 269] width 59 height 17
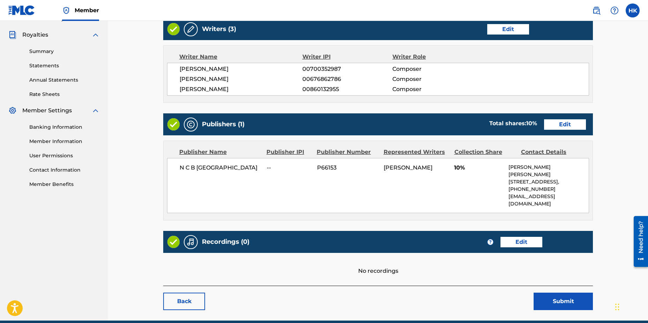
scroll to position [219, 0]
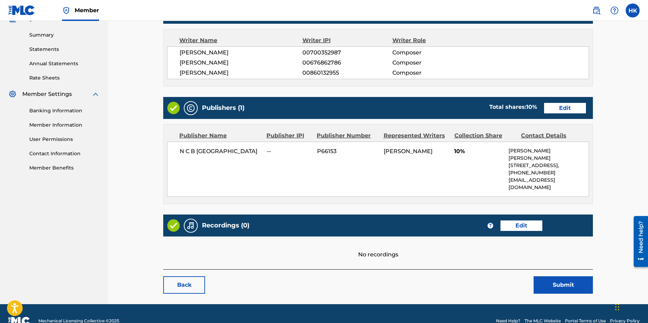
click at [560, 276] on button "Submit" at bounding box center [562, 284] width 59 height 17
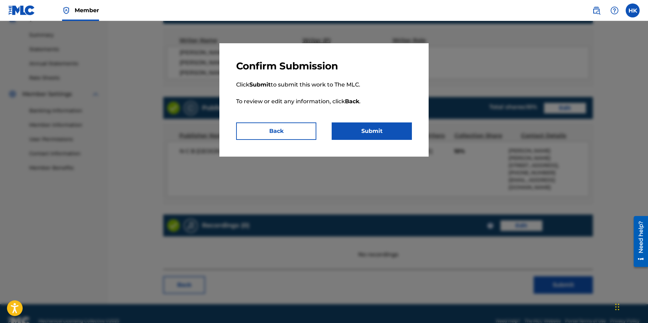
click at [378, 135] on button "Submit" at bounding box center [372, 130] width 80 height 17
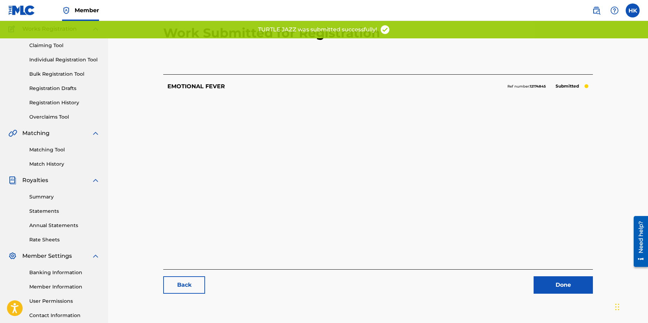
scroll to position [109, 0]
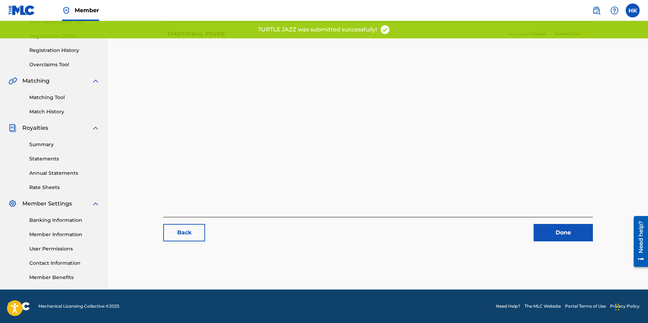
click at [571, 230] on link "Done" at bounding box center [562, 232] width 59 height 17
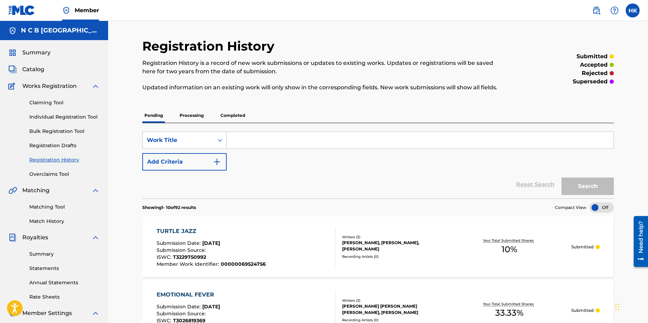
click at [44, 68] on span "Catalog" at bounding box center [33, 69] width 22 height 8
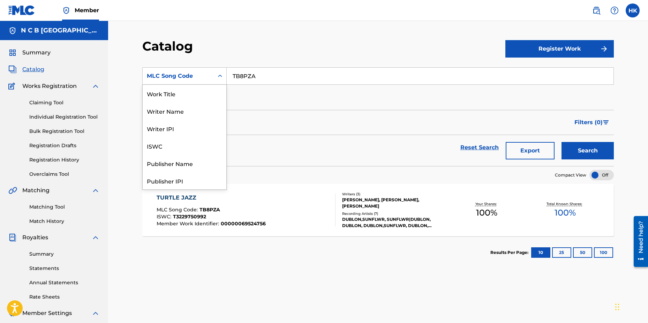
click at [218, 77] on icon "Search Form" at bounding box center [219, 76] width 7 height 7
click at [169, 93] on div "Work Title" at bounding box center [185, 93] width 84 height 17
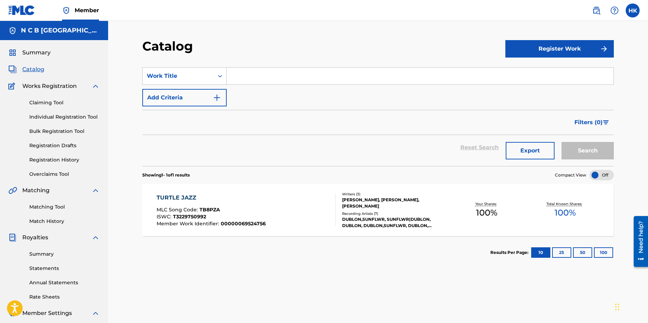
click at [269, 77] on input "Search Form" at bounding box center [420, 76] width 387 height 17
type input "good energy"
click at [212, 94] on button "Add Criteria" at bounding box center [184, 97] width 84 height 17
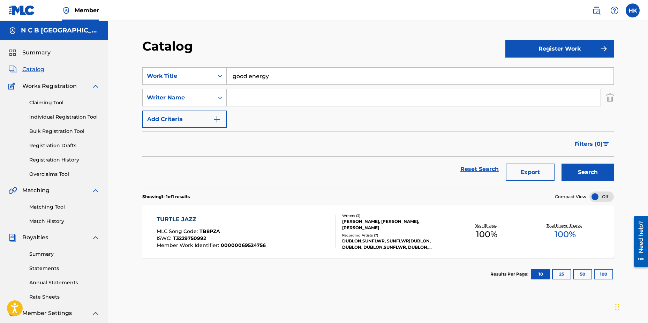
click at [230, 100] on input "Search Form" at bounding box center [414, 97] width 374 height 17
type input "[PERSON_NAME]"
click at [561, 164] on button "Search" at bounding box center [587, 172] width 52 height 17
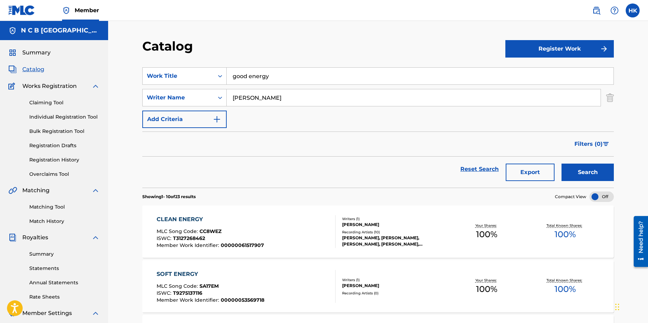
click at [63, 103] on link "Claiming Tool" at bounding box center [64, 102] width 70 height 7
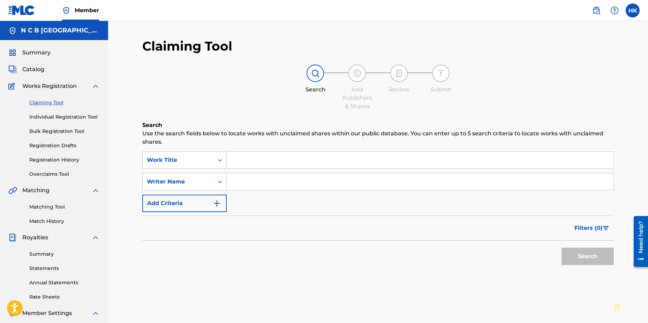
click at [54, 173] on link "Overclaims Tool" at bounding box center [64, 173] width 70 height 7
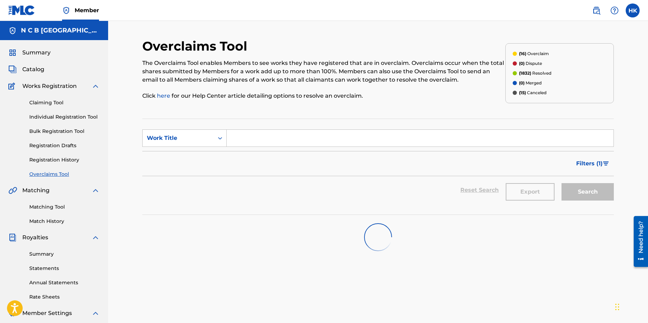
click at [588, 164] on span "Filters ( 1 )" at bounding box center [589, 163] width 26 height 8
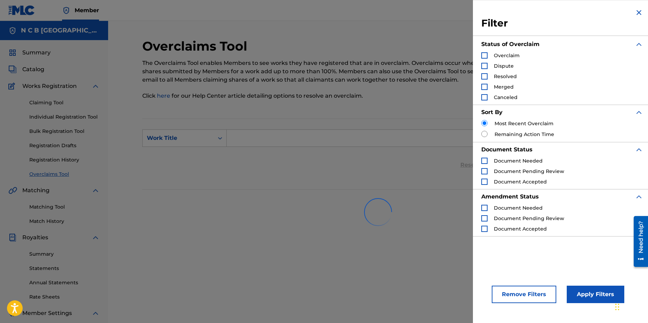
click at [486, 56] on div "Search Form" at bounding box center [484, 55] width 6 height 6
click at [587, 294] on button "Apply Filters" at bounding box center [596, 294] width 58 height 17
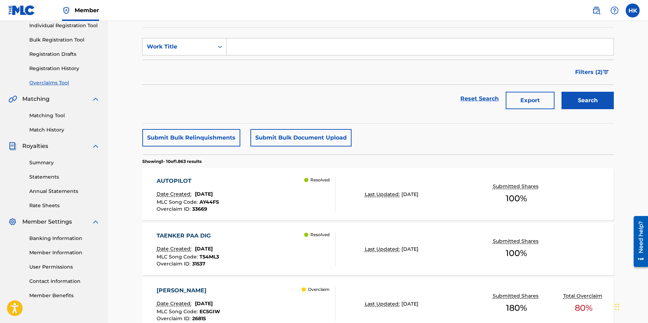
scroll to position [35, 0]
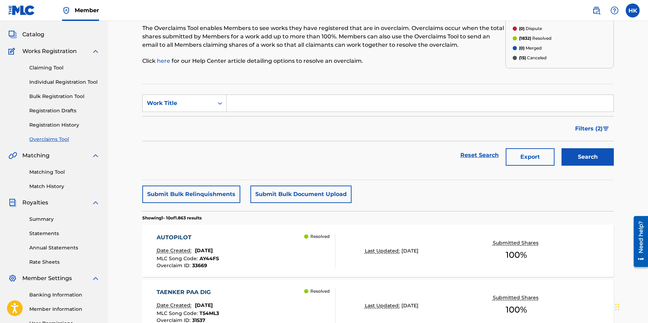
click at [587, 129] on span "Filters ( 2 )" at bounding box center [589, 128] width 28 height 8
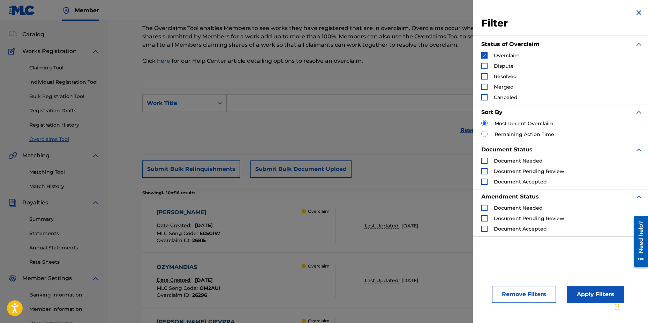
click at [588, 293] on button "Apply Filters" at bounding box center [596, 294] width 58 height 17
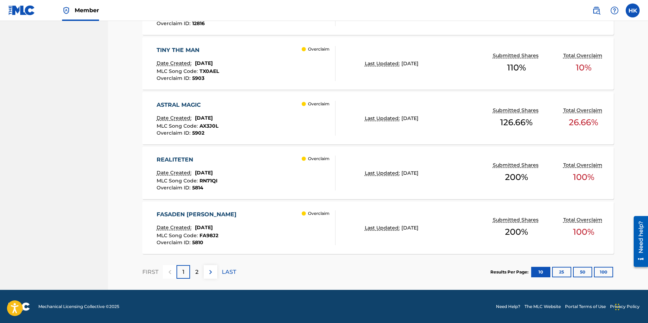
scroll to position [551, 0]
click at [193, 270] on div "2" at bounding box center [197, 272] width 14 height 14
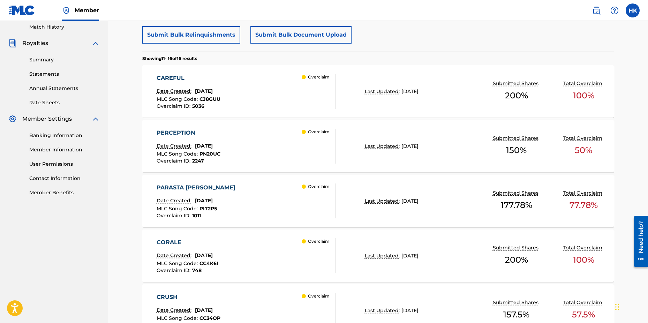
scroll to position [192, 0]
